Goal: Information Seeking & Learning: Learn about a topic

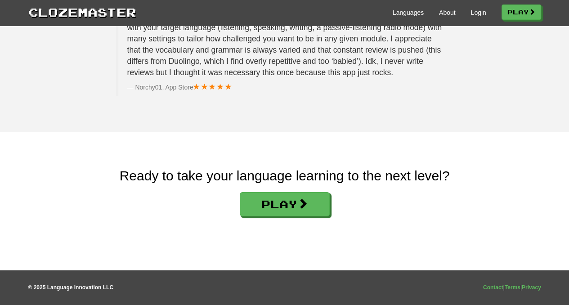
scroll to position [1508, 0]
click at [513, 10] on link "Play" at bounding box center [522, 12] width 40 height 15
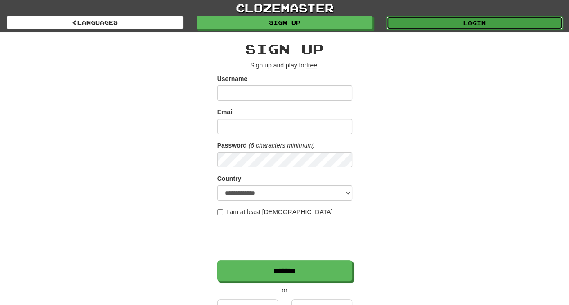
click at [447, 23] on link "Login" at bounding box center [475, 23] width 176 height 14
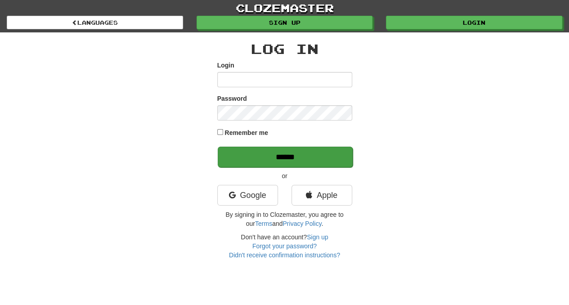
type input "**********"
click at [278, 158] on input "******" at bounding box center [285, 157] width 135 height 21
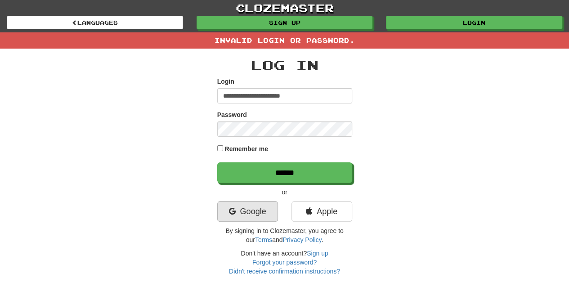
drag, startPoint x: 254, startPoint y: 198, endPoint x: 250, endPoint y: 209, distance: 11.0
click at [250, 209] on div "**********" at bounding box center [284, 167] width 135 height 218
click at [250, 209] on link "Google" at bounding box center [247, 211] width 61 height 21
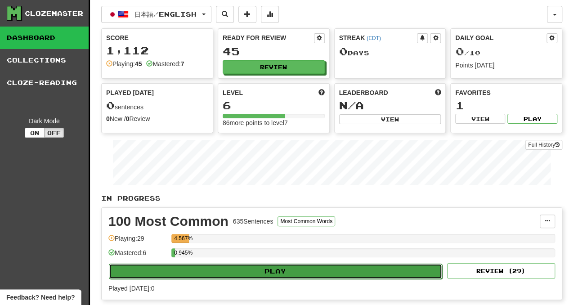
click at [166, 264] on button "Play" at bounding box center [275, 271] width 333 height 15
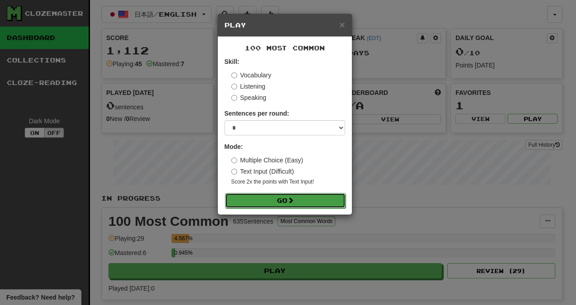
click at [261, 194] on button "Go" at bounding box center [285, 200] width 121 height 15
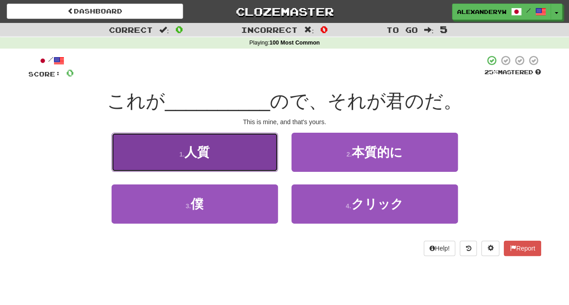
click at [236, 145] on button "1 . 人質" at bounding box center [195, 152] width 167 height 39
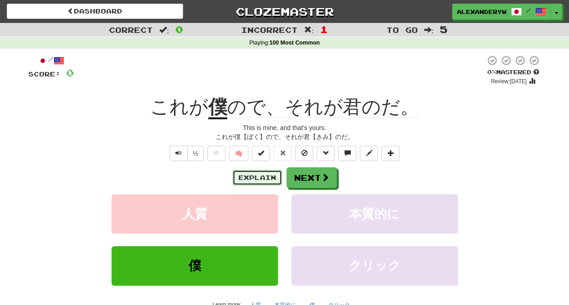
click at [255, 180] on button "Explain" at bounding box center [258, 177] width 50 height 15
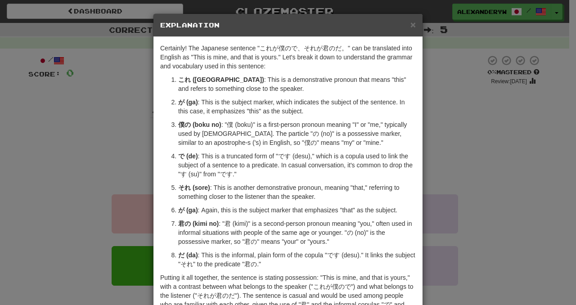
scroll to position [67, 0]
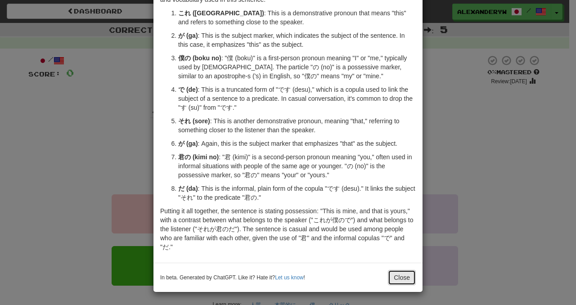
click at [402, 275] on button "Close" at bounding box center [402, 277] width 28 height 15
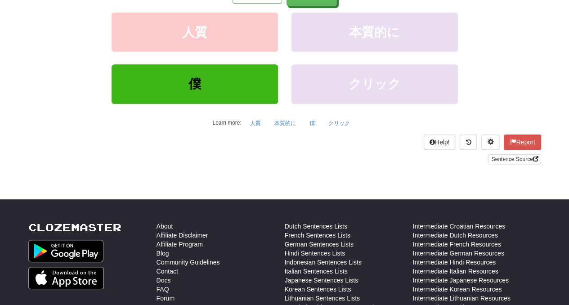
scroll to position [182, 0]
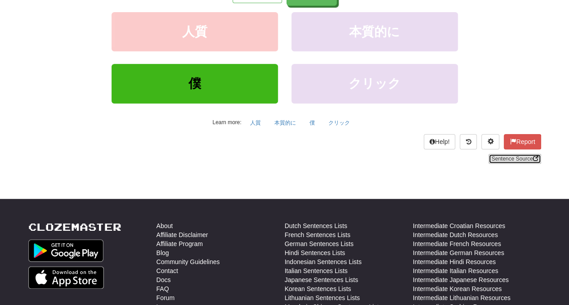
click at [508, 158] on link "Sentence Source" at bounding box center [515, 159] width 52 height 10
